Goal: Transaction & Acquisition: Subscribe to service/newsletter

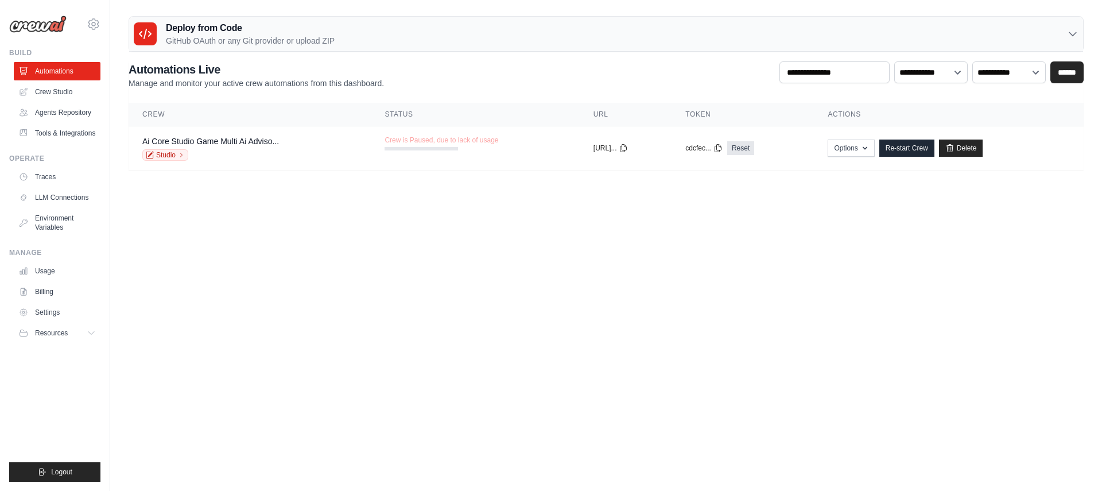
click at [49, 281] on ul "Usage Billing Settings Resources GitHub" at bounding box center [57, 302] width 87 height 80
click at [48, 291] on link "Billing" at bounding box center [58, 292] width 87 height 18
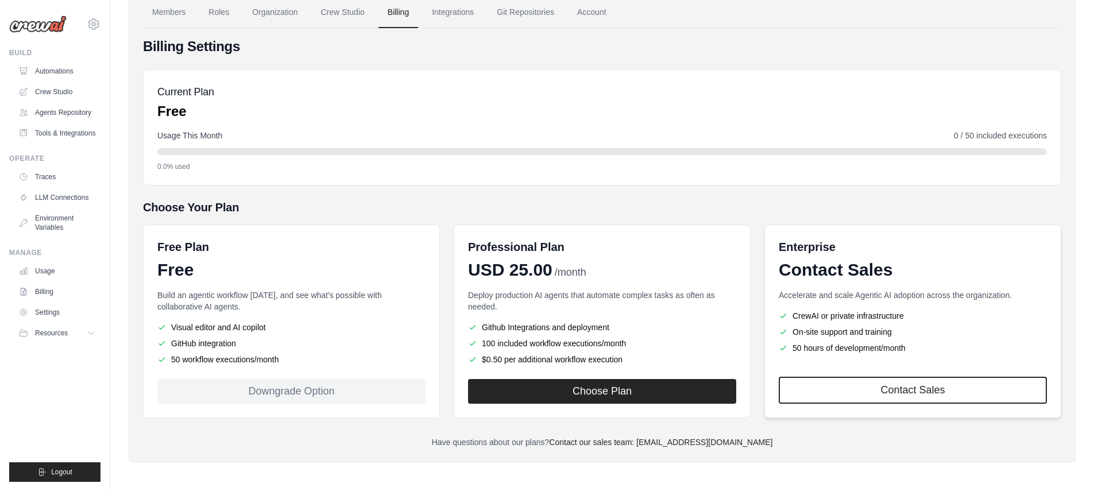
scroll to position [64, 0]
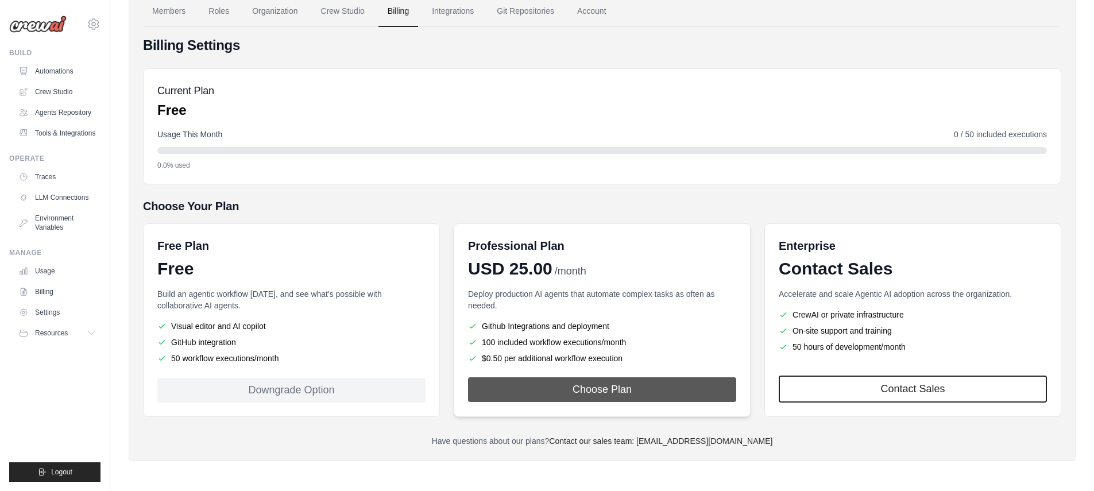
click at [641, 390] on button "Choose Plan" at bounding box center [602, 389] width 268 height 25
